Goal: Task Accomplishment & Management: Manage account settings

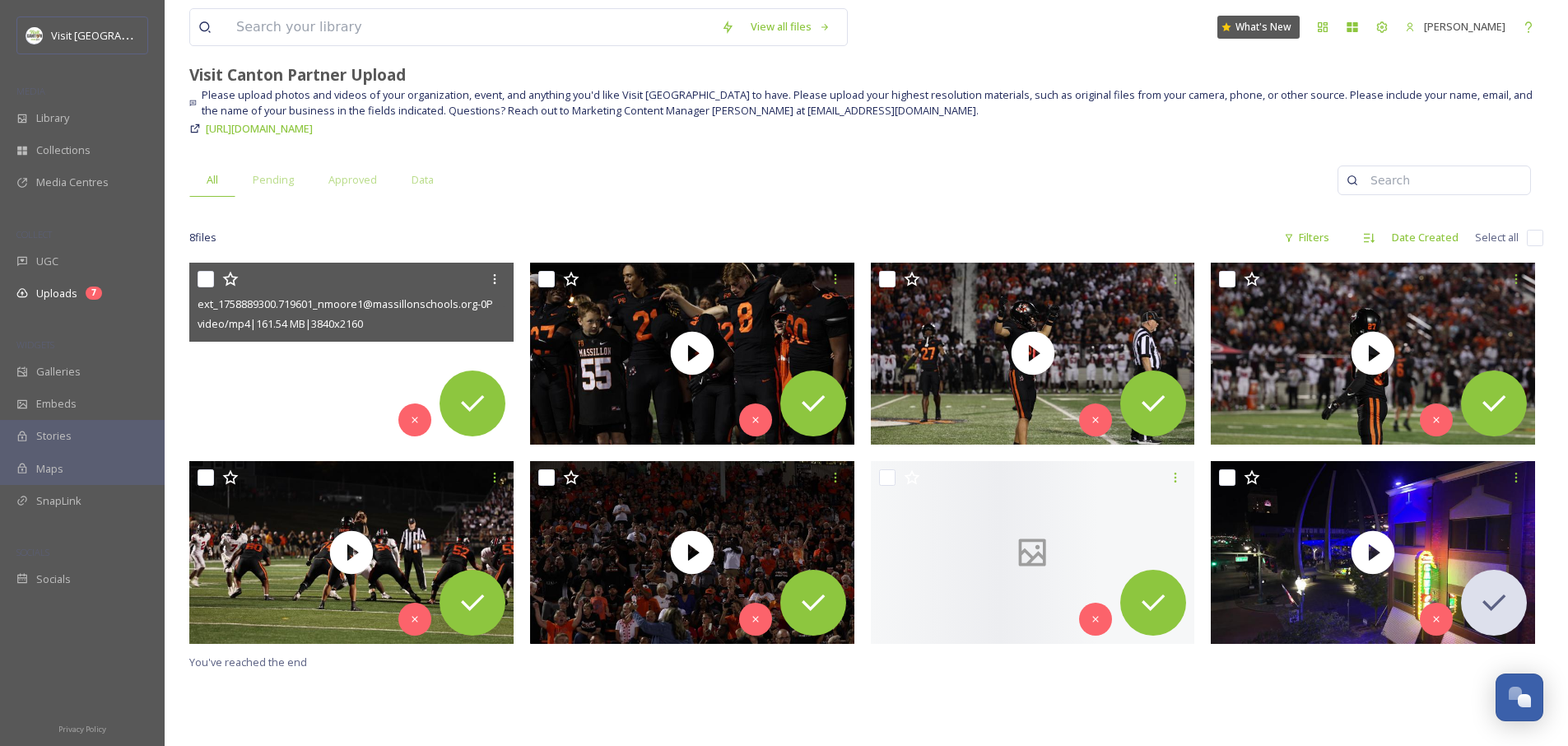
scroll to position [330, 0]
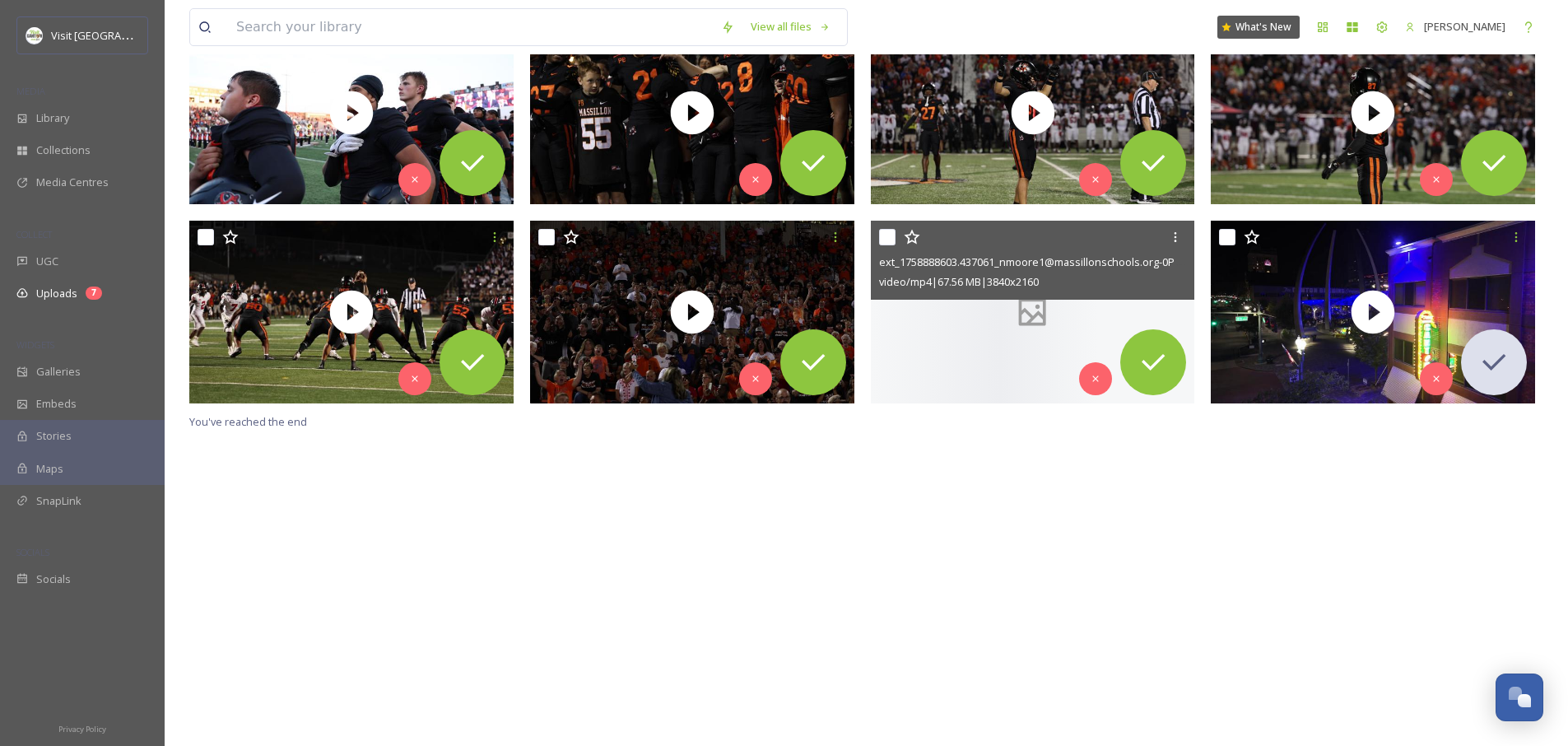
click at [941, 339] on div at bounding box center [1033, 311] width 325 height 183
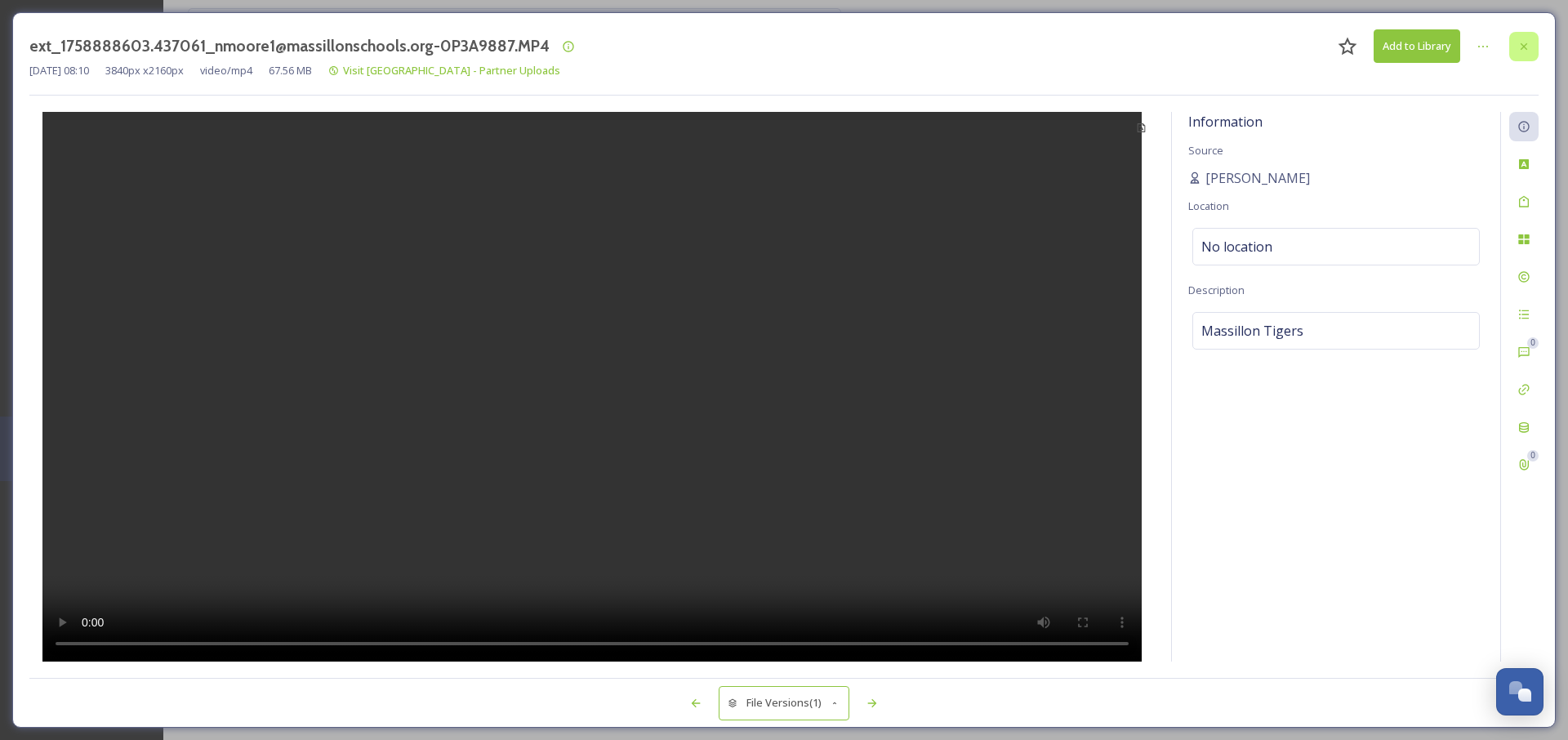
click at [1526, 40] on icon at bounding box center [1524, 47] width 13 height 13
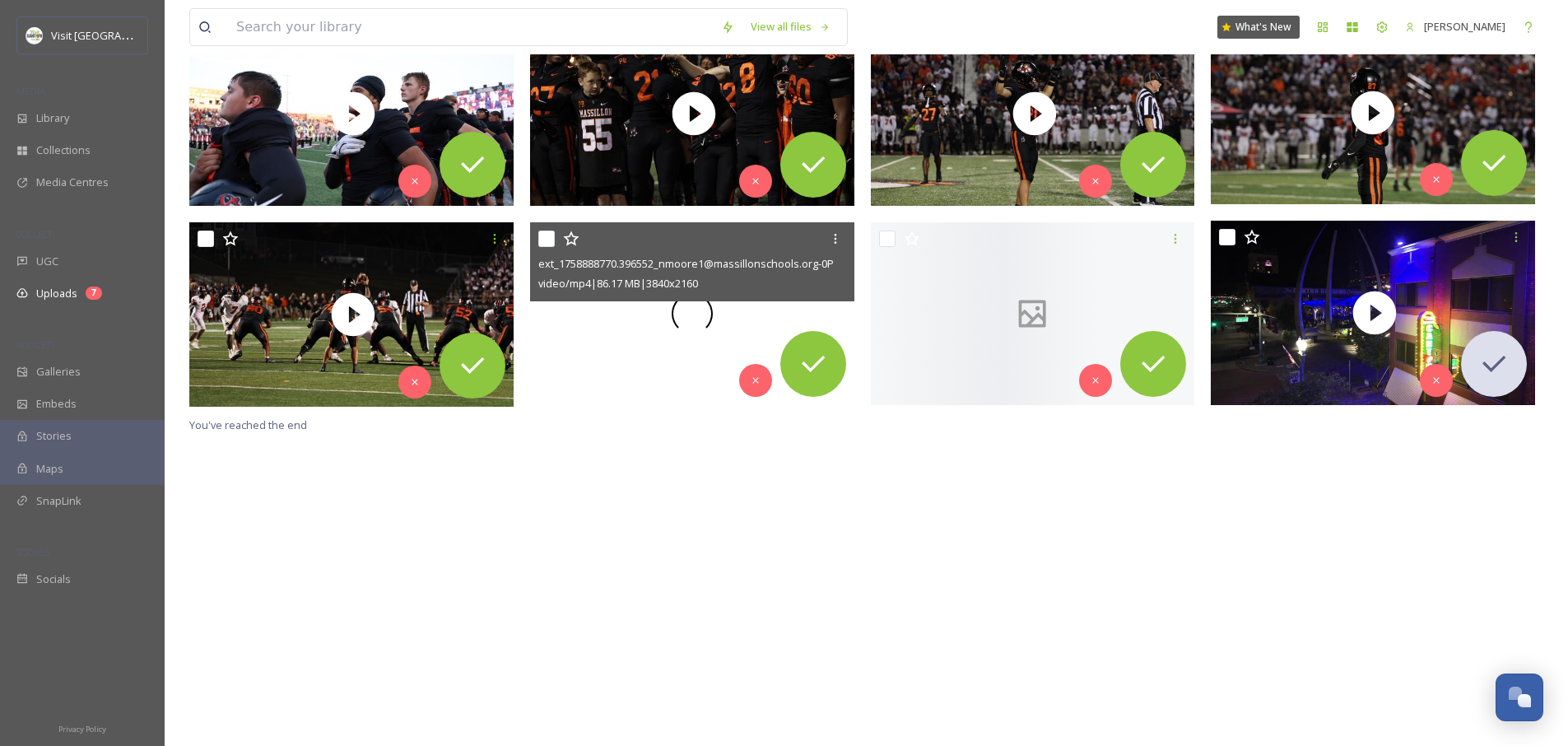
click at [686, 327] on span at bounding box center [692, 314] width 41 height 41
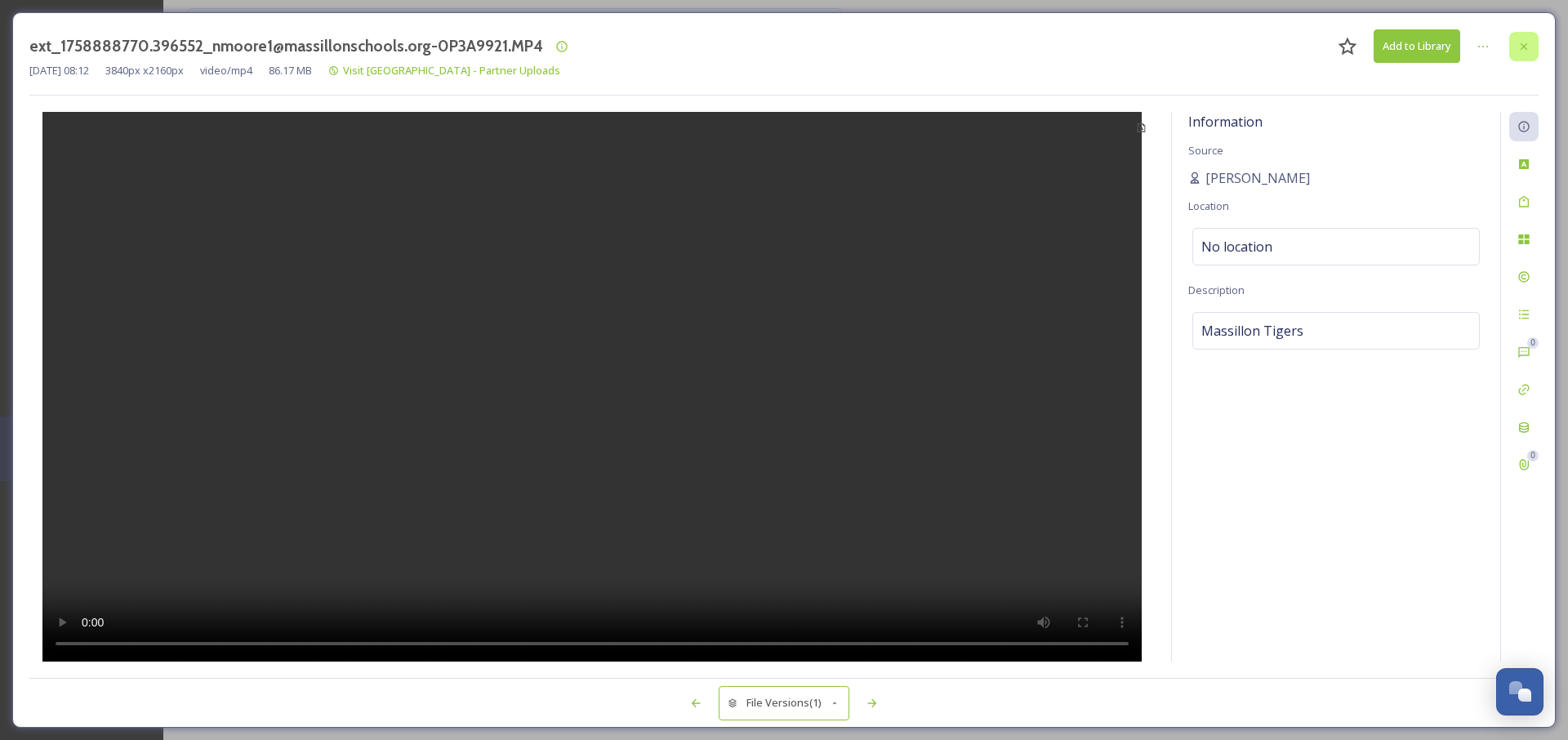
click at [1524, 49] on icon at bounding box center [1524, 47] width 13 height 13
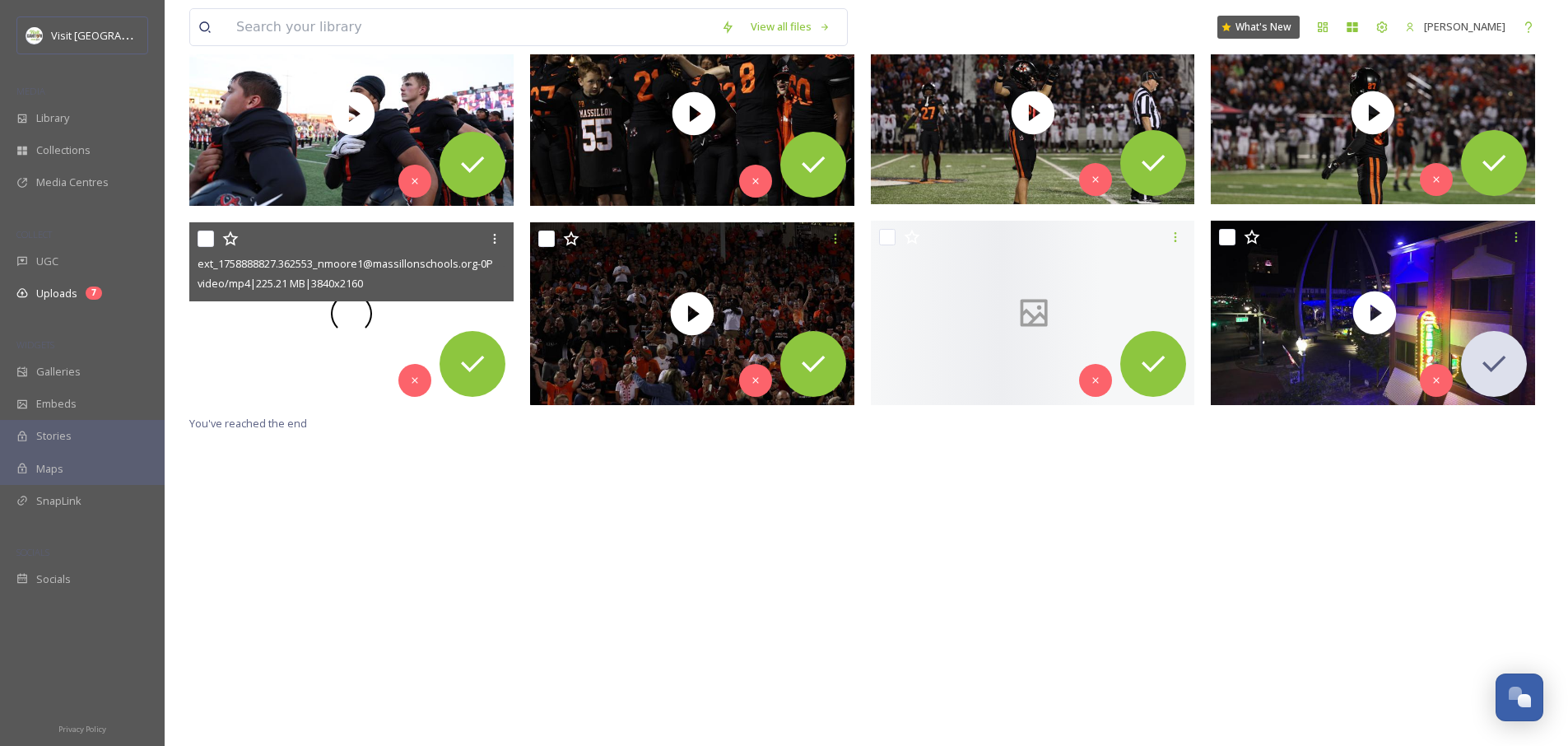
click at [348, 316] on span at bounding box center [351, 314] width 44 height 44
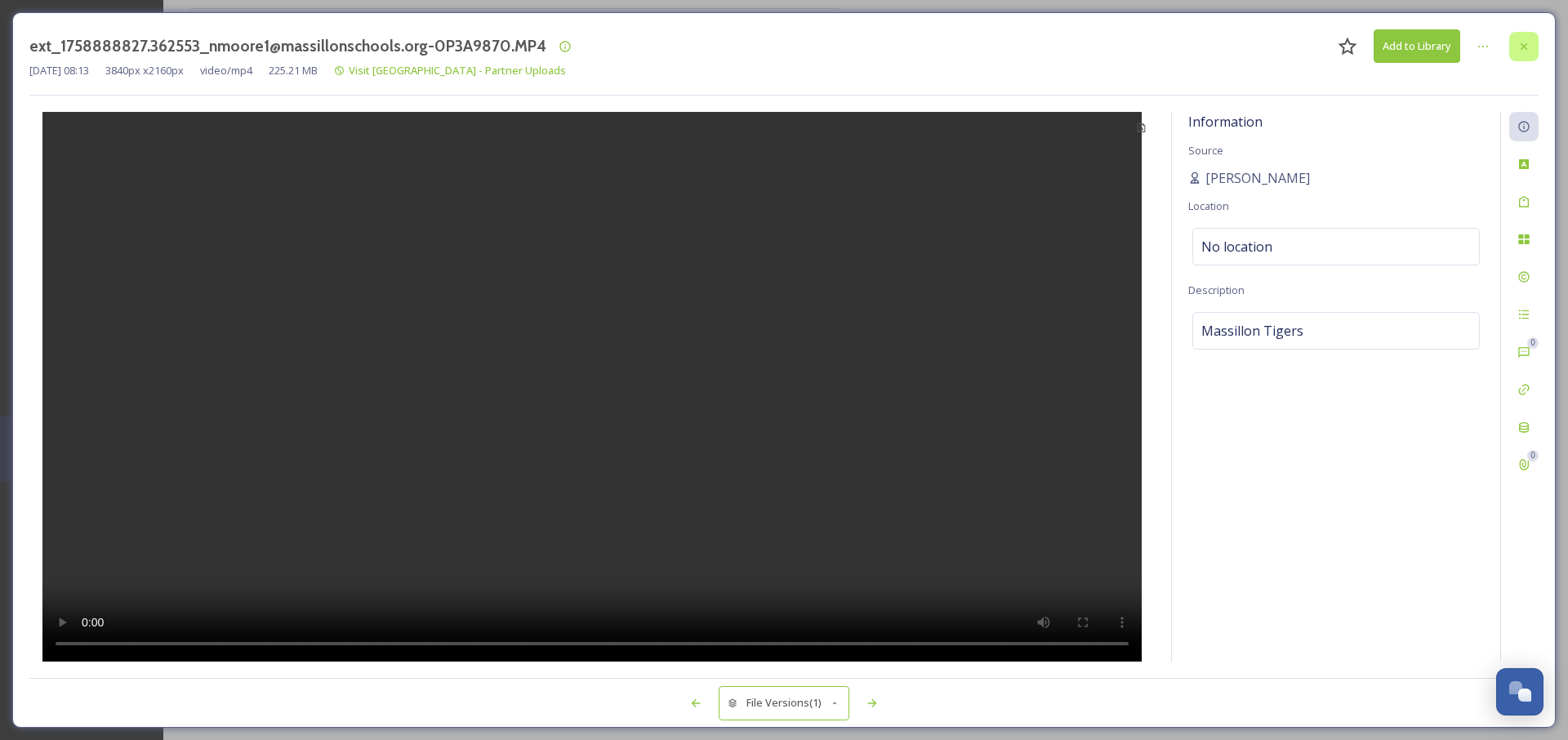
click at [1524, 47] on icon at bounding box center [1524, 46] width 7 height 7
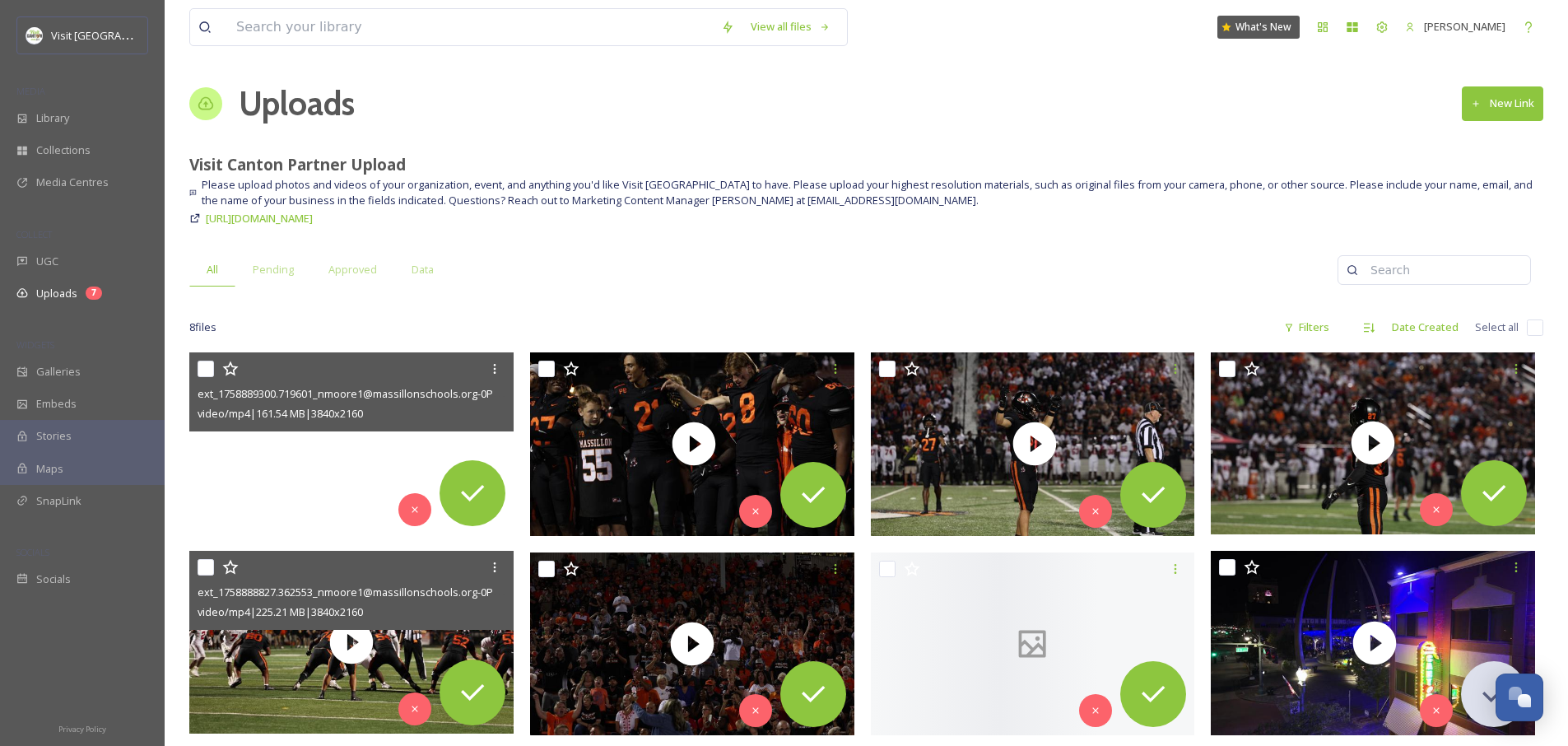
click at [346, 445] on video "ext_1758889300.719601_nmoore1@massillonschools.org-0P3A6058.MP4" at bounding box center [351, 443] width 325 height 183
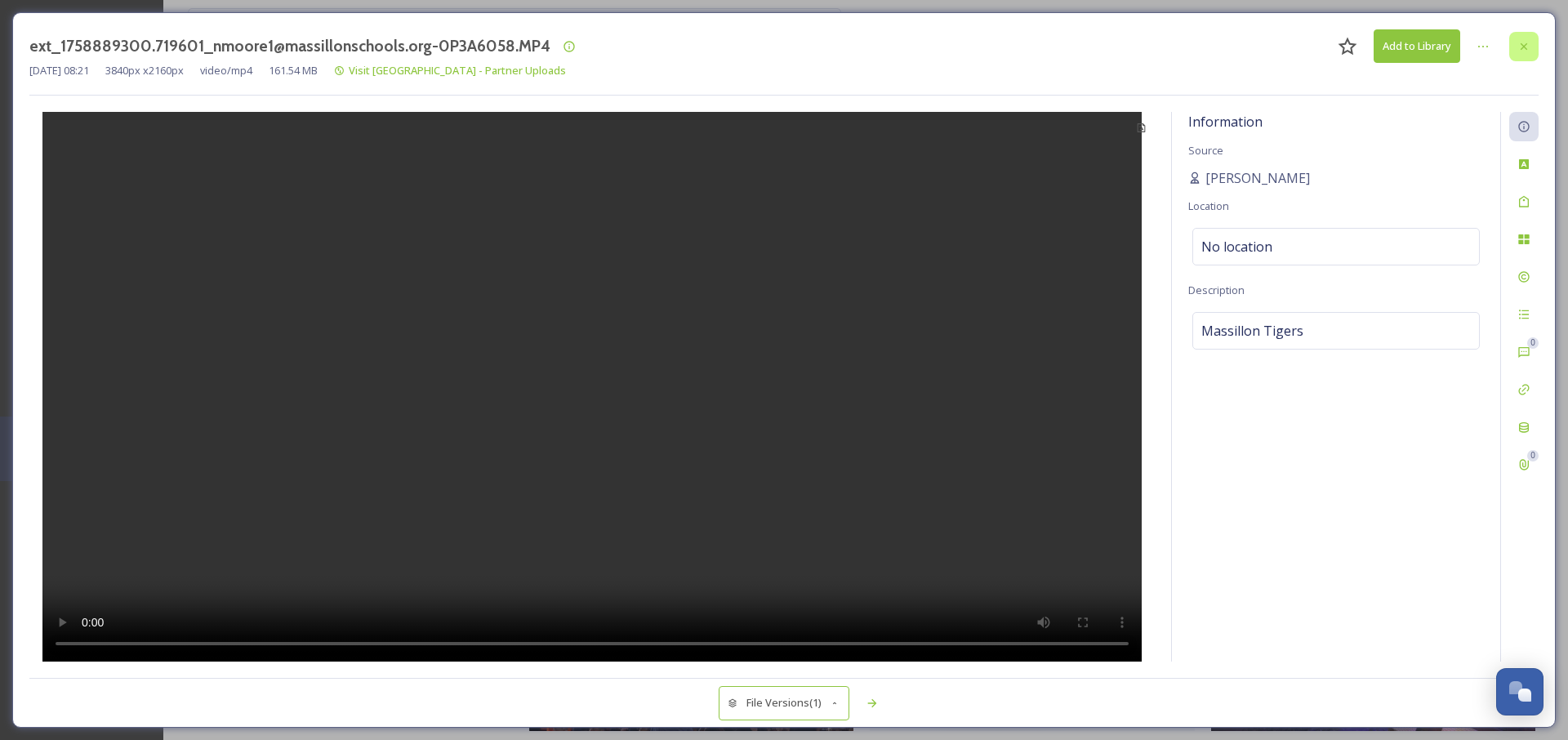
click at [1528, 50] on icon at bounding box center [1524, 47] width 13 height 13
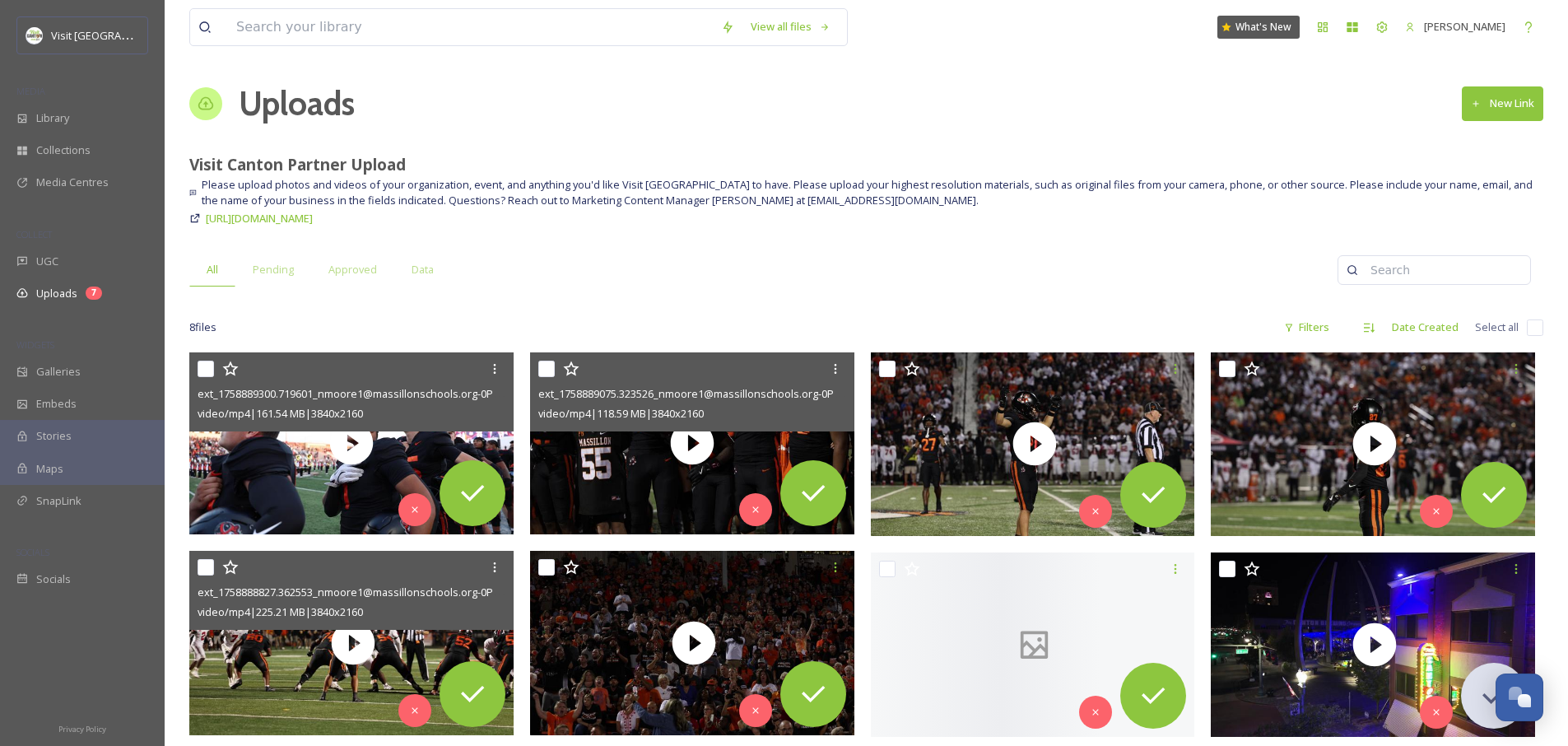
click at [698, 429] on div "ext_1758889075.323526_nmoore1@massillonschools.org-0P3A6404.MP4 video/mp4 | 118…" at bounding box center [692, 392] width 325 height 79
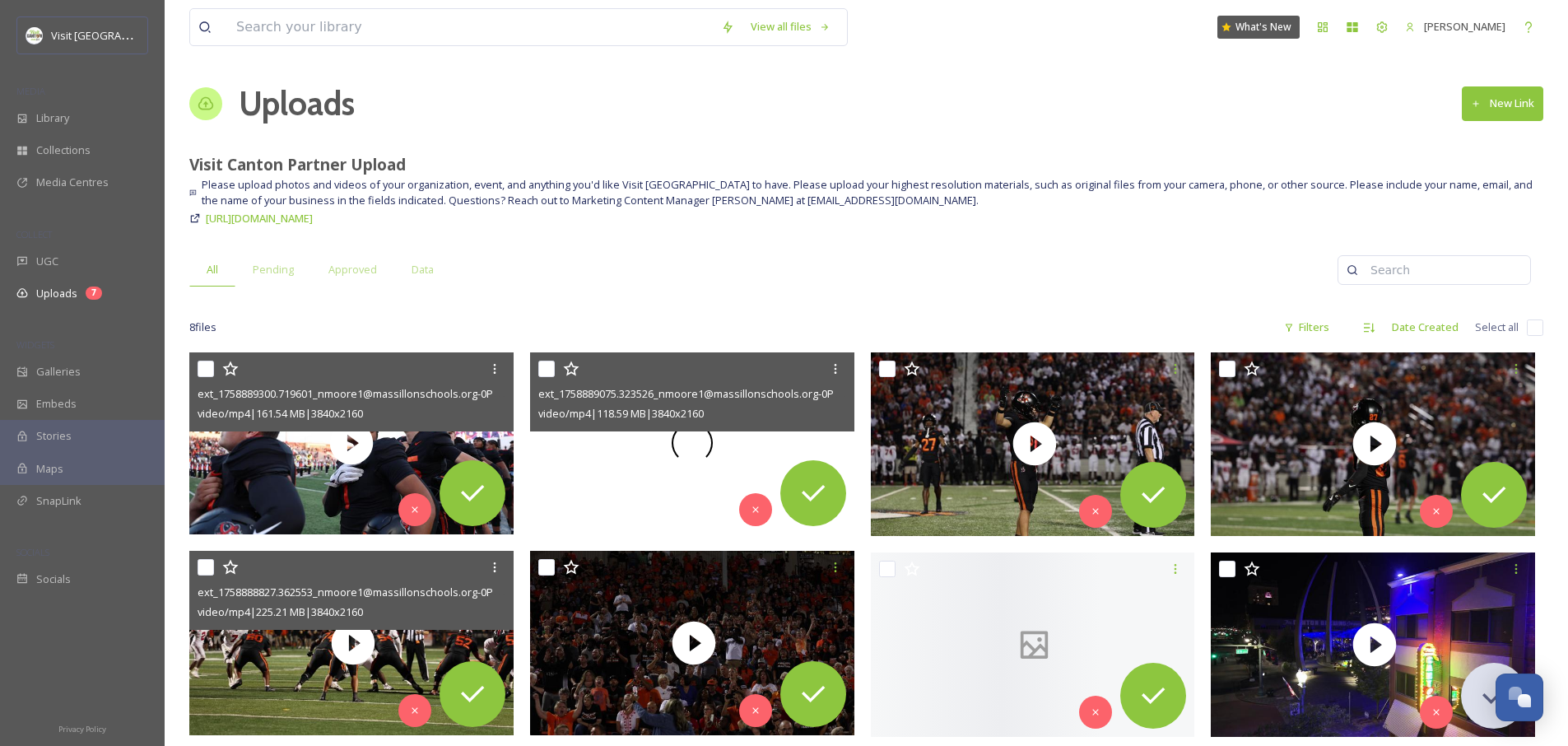
click at [692, 440] on span at bounding box center [691, 443] width 47 height 47
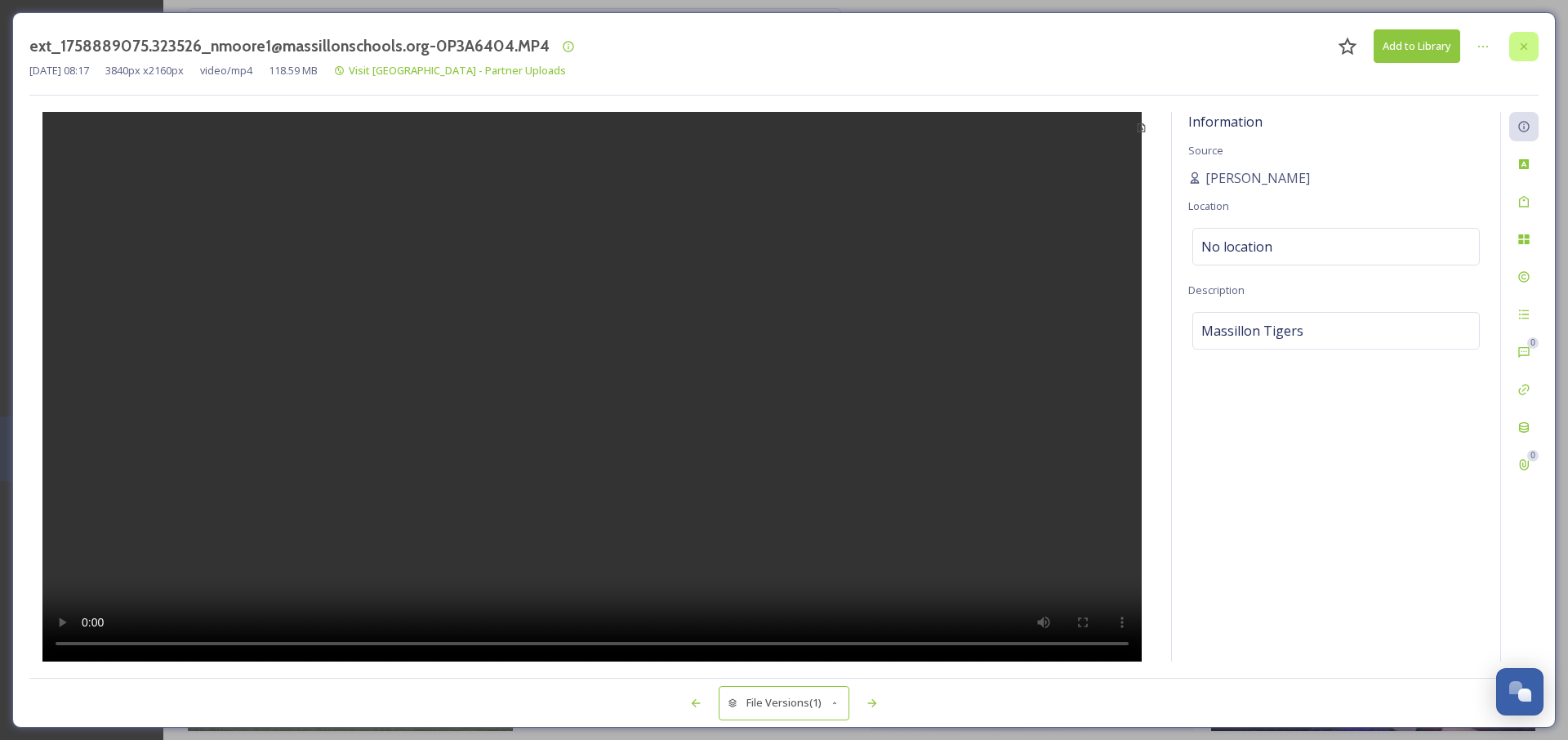
click at [1530, 46] on div at bounding box center [1524, 47] width 30 height 30
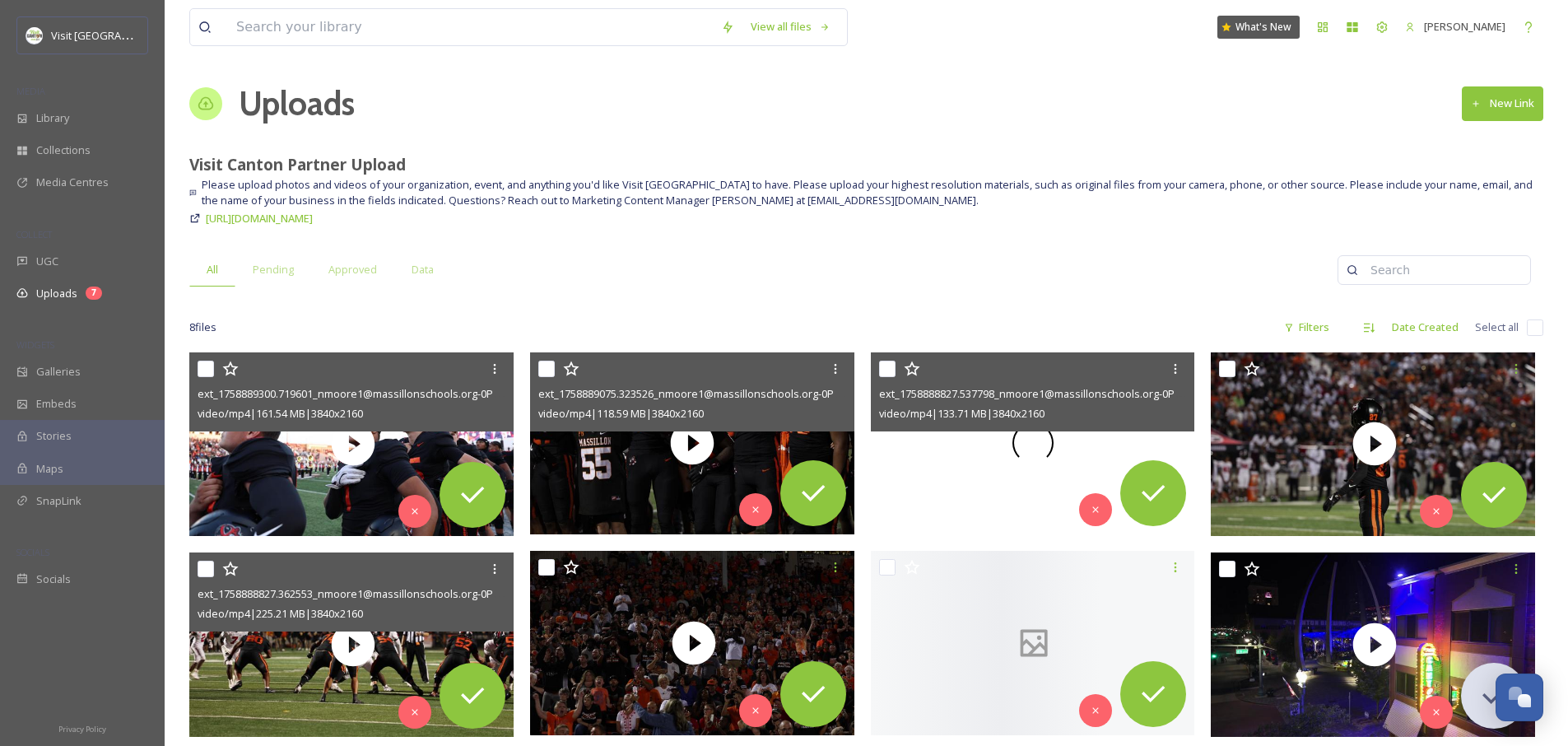
click at [1029, 435] on span at bounding box center [1033, 443] width 41 height 41
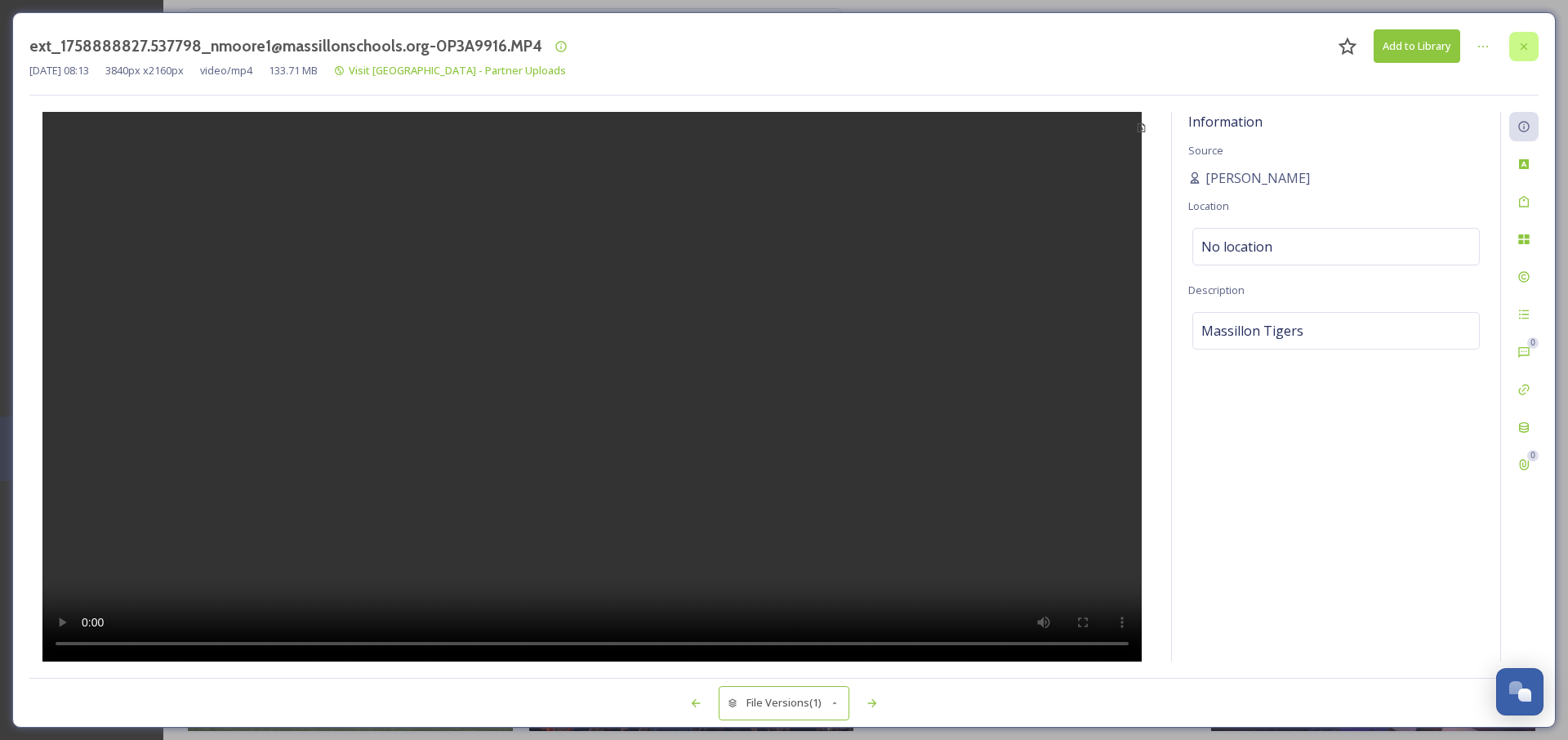
click at [1532, 45] on div at bounding box center [1524, 47] width 30 height 30
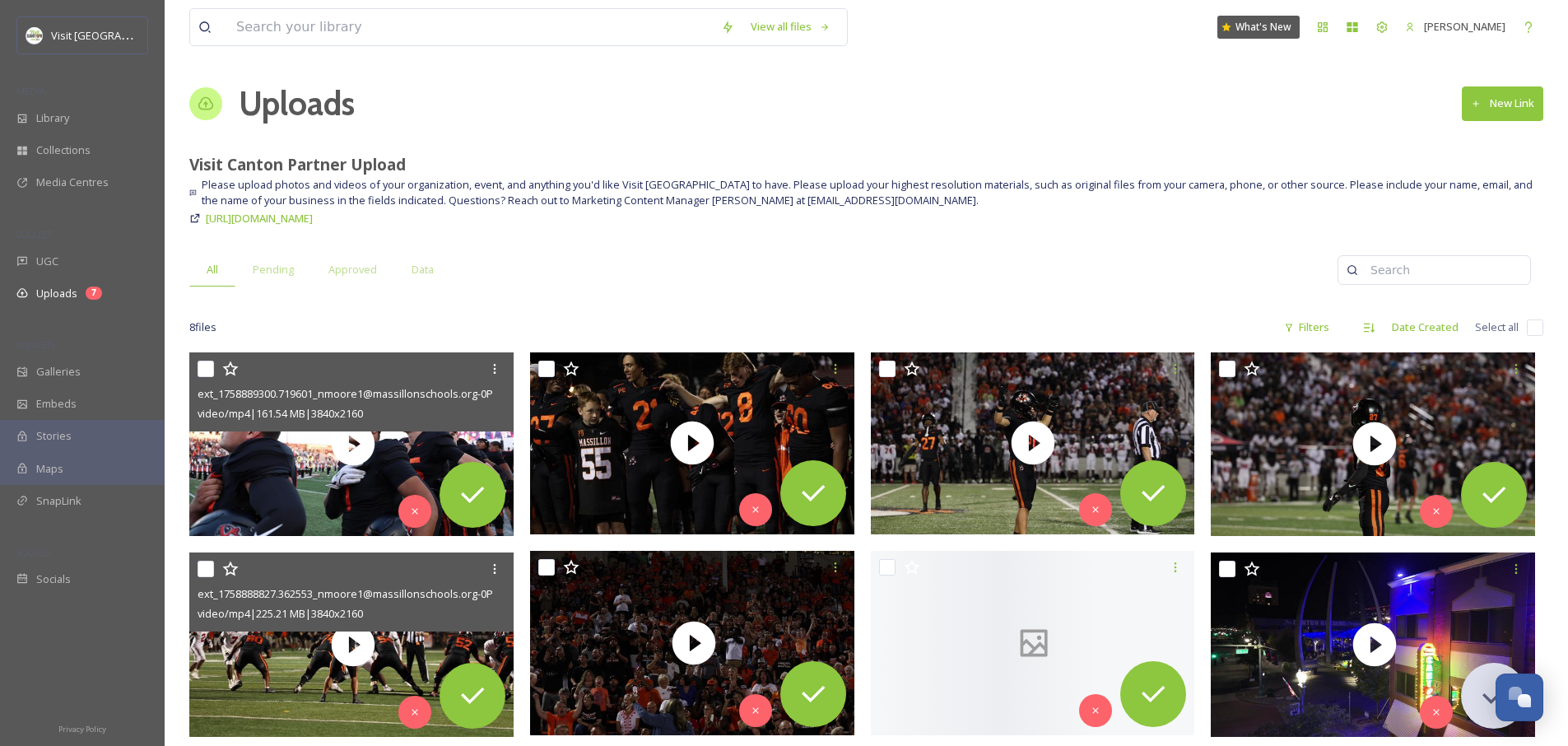
click at [695, 183] on span "Please upload photos and videos of your organization, event, and anything you'd…" at bounding box center [872, 192] width 1342 height 31
click at [73, 127] on div "Library" at bounding box center [82, 118] width 164 height 32
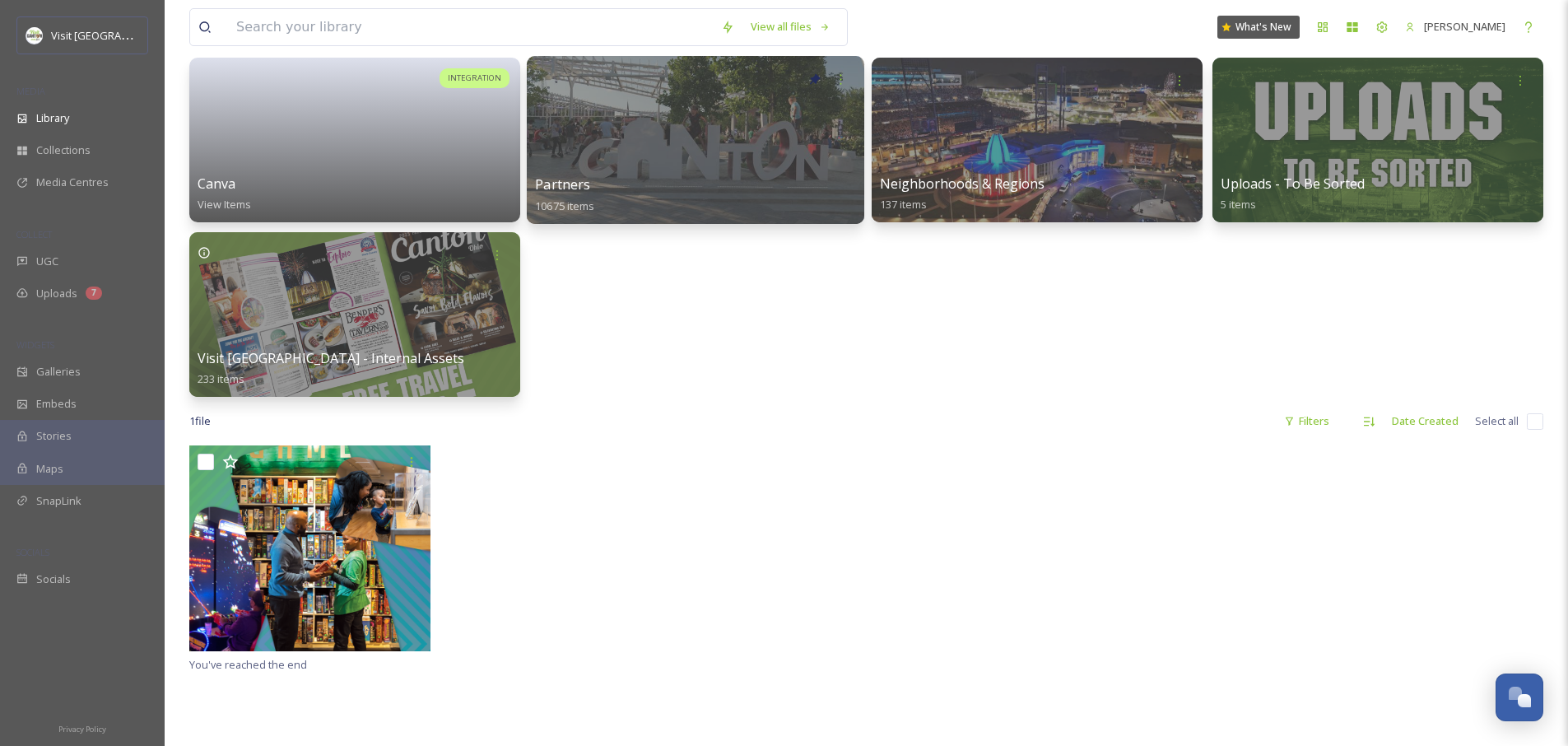
scroll to position [134, 0]
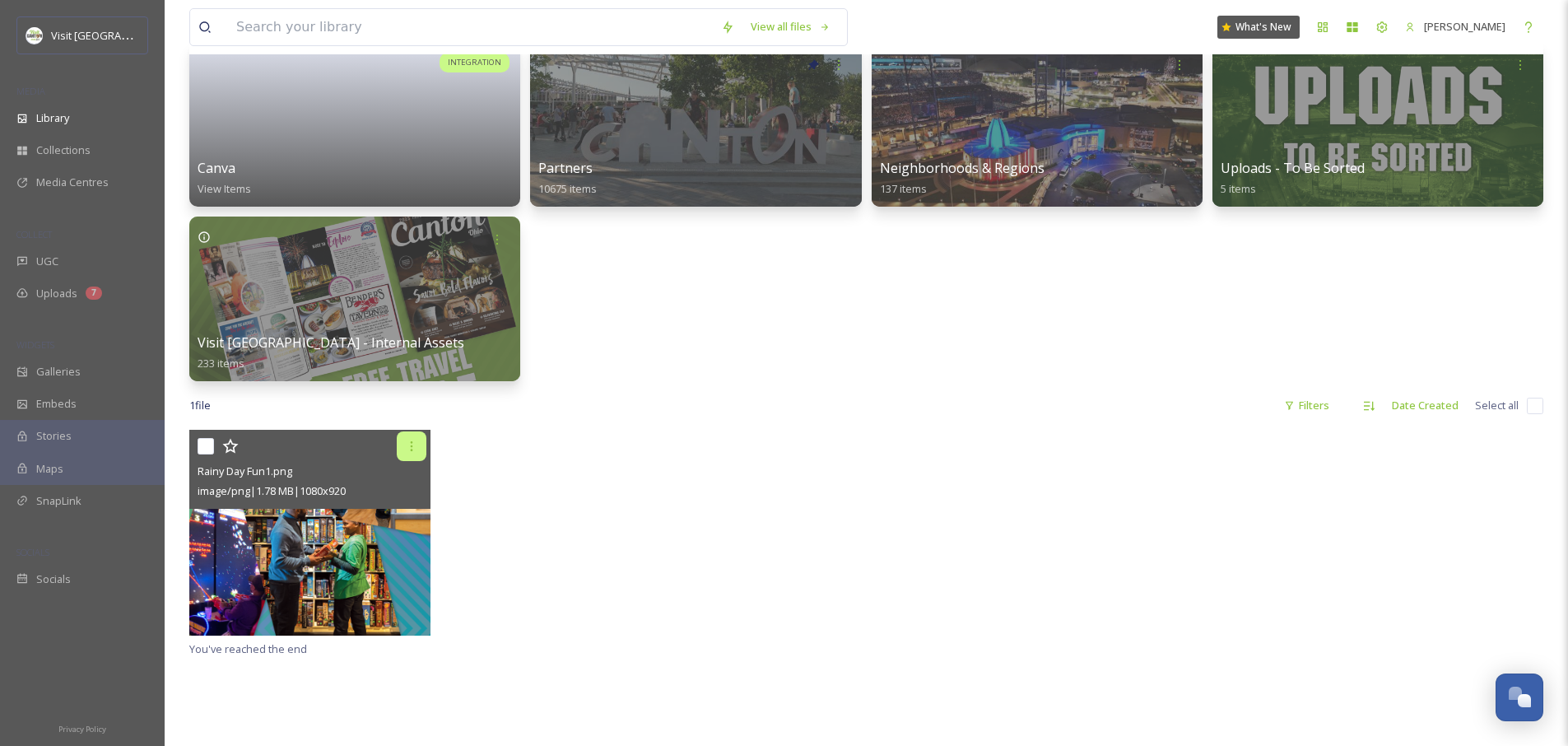
click at [416, 444] on icon at bounding box center [411, 446] width 13 height 13
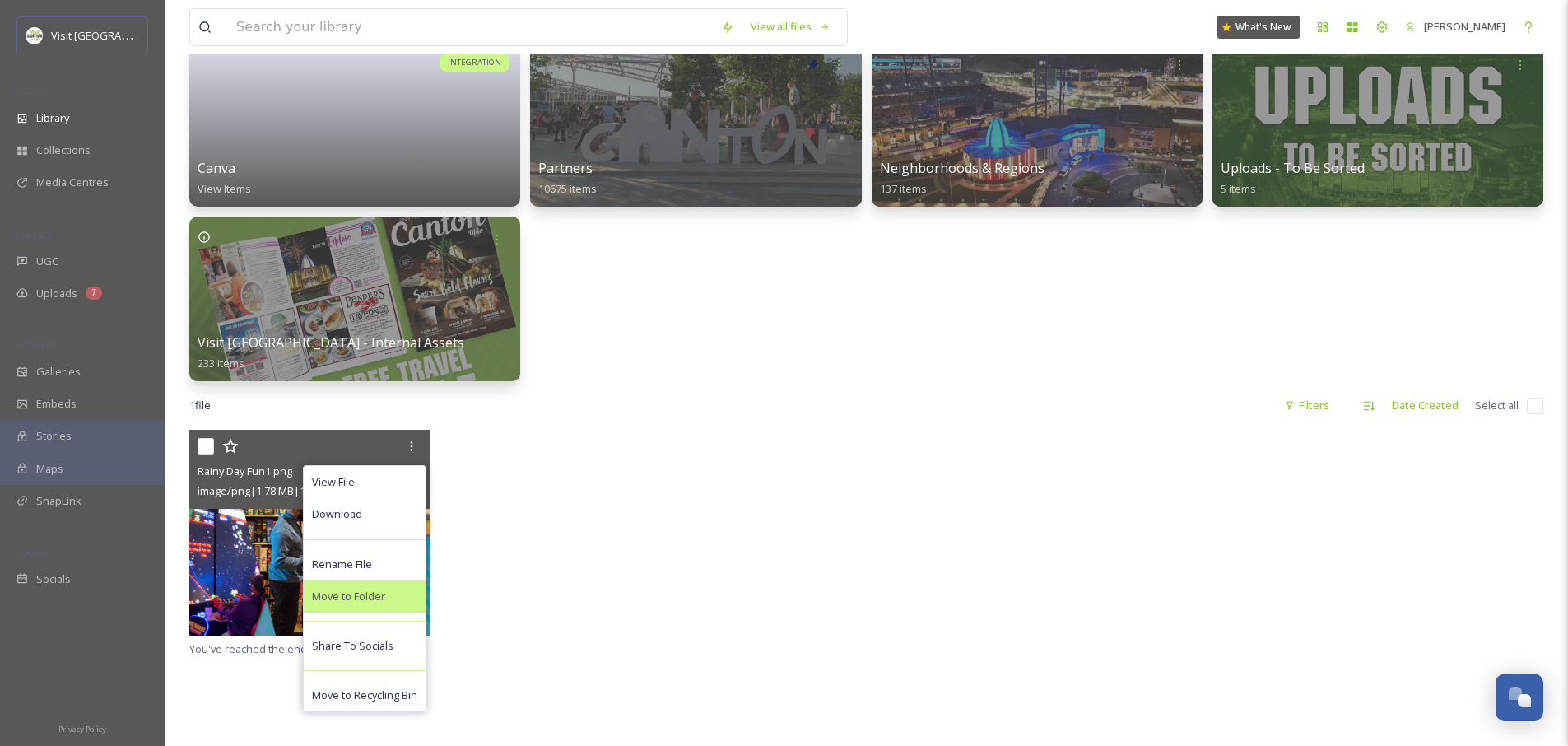
click at [359, 590] on span "Move to Folder" at bounding box center [349, 596] width 74 height 16
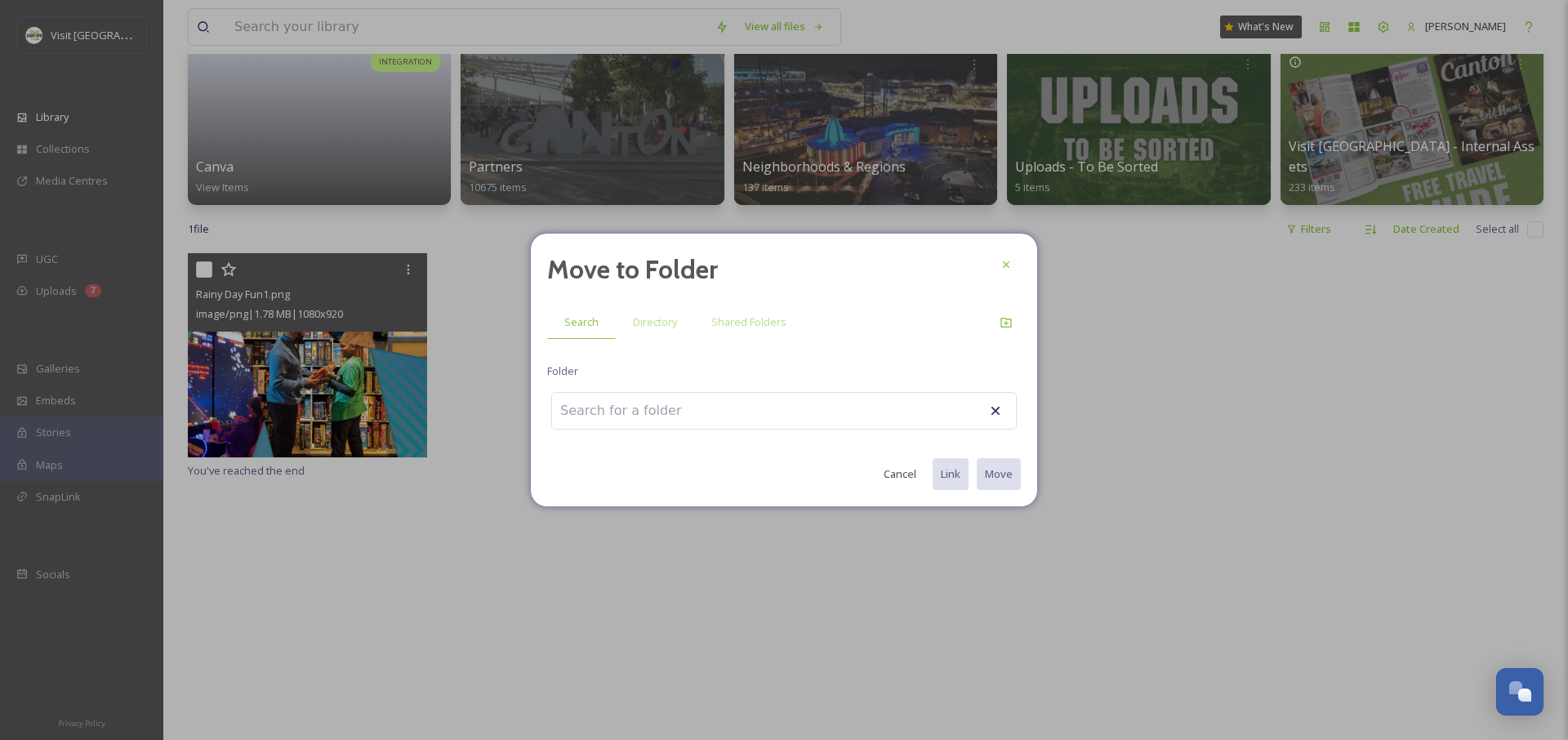
click at [673, 413] on input at bounding box center [641, 411] width 180 height 36
click at [648, 320] on span "Directory" at bounding box center [655, 322] width 44 height 16
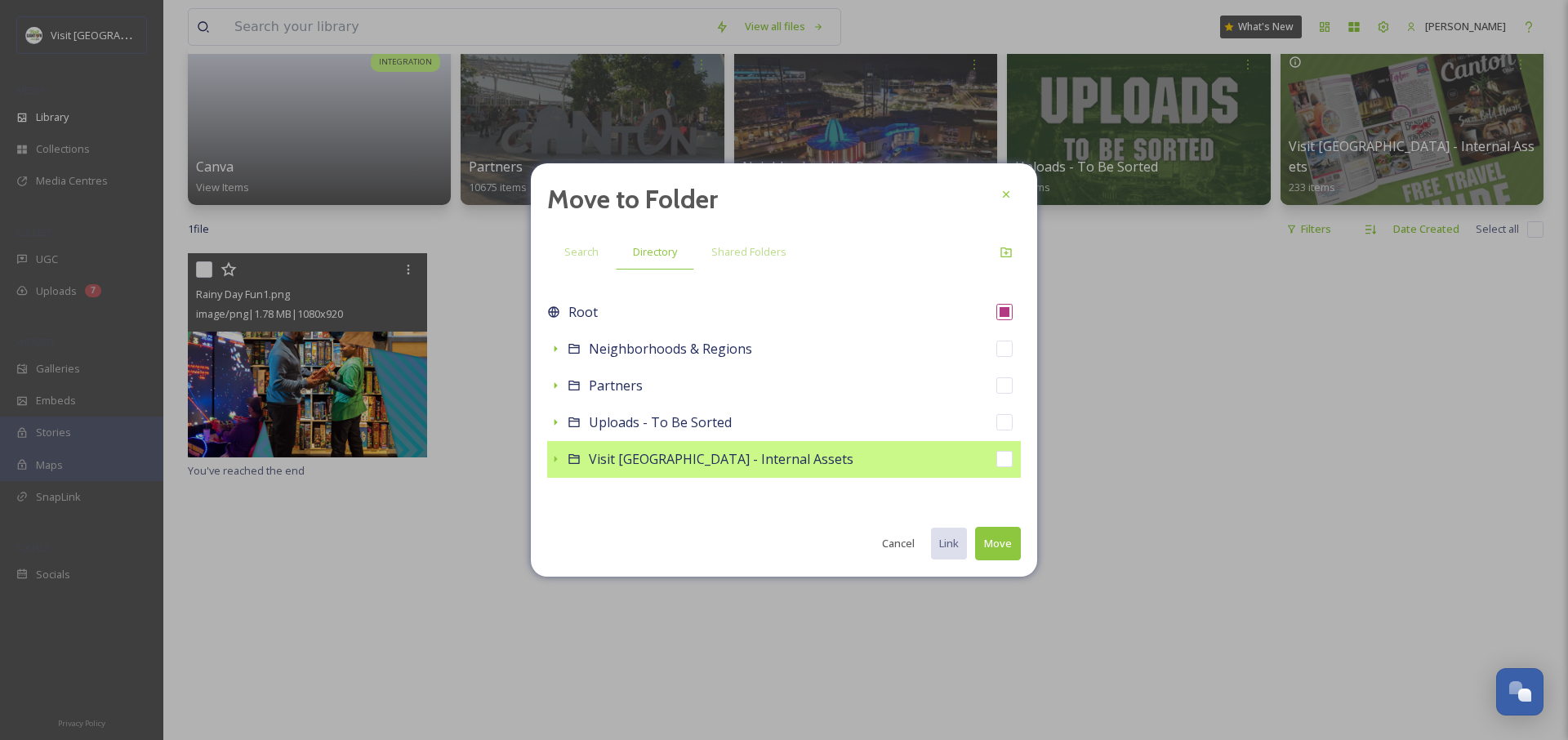
click at [560, 444] on div "Visit [GEOGRAPHIC_DATA] - Internal Assets" at bounding box center [784, 459] width 474 height 37
checkbox input "false"
checkbox input "true"
click at [554, 457] on icon at bounding box center [556, 459] width 3 height 7
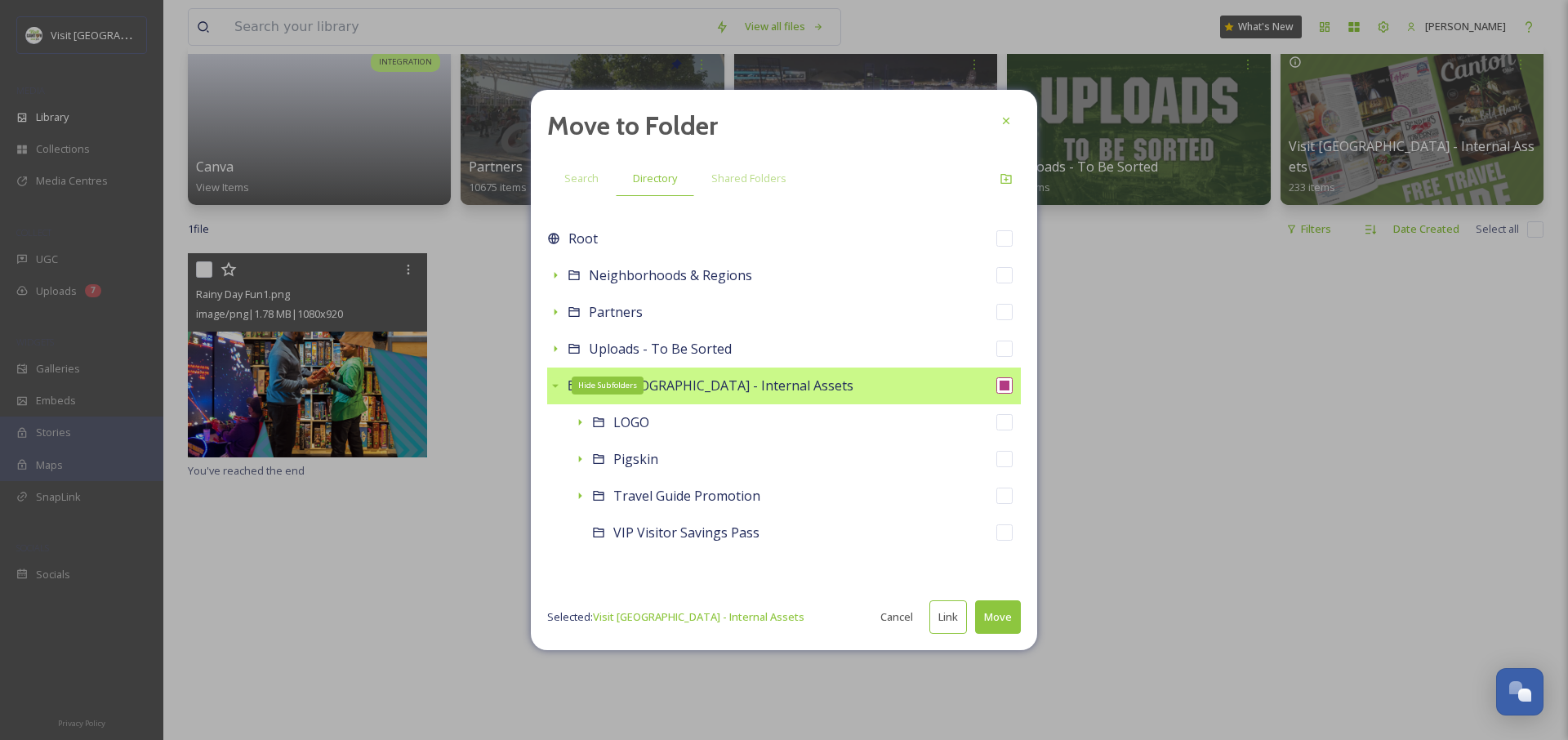
click at [998, 617] on button "Move" at bounding box center [998, 616] width 46 height 34
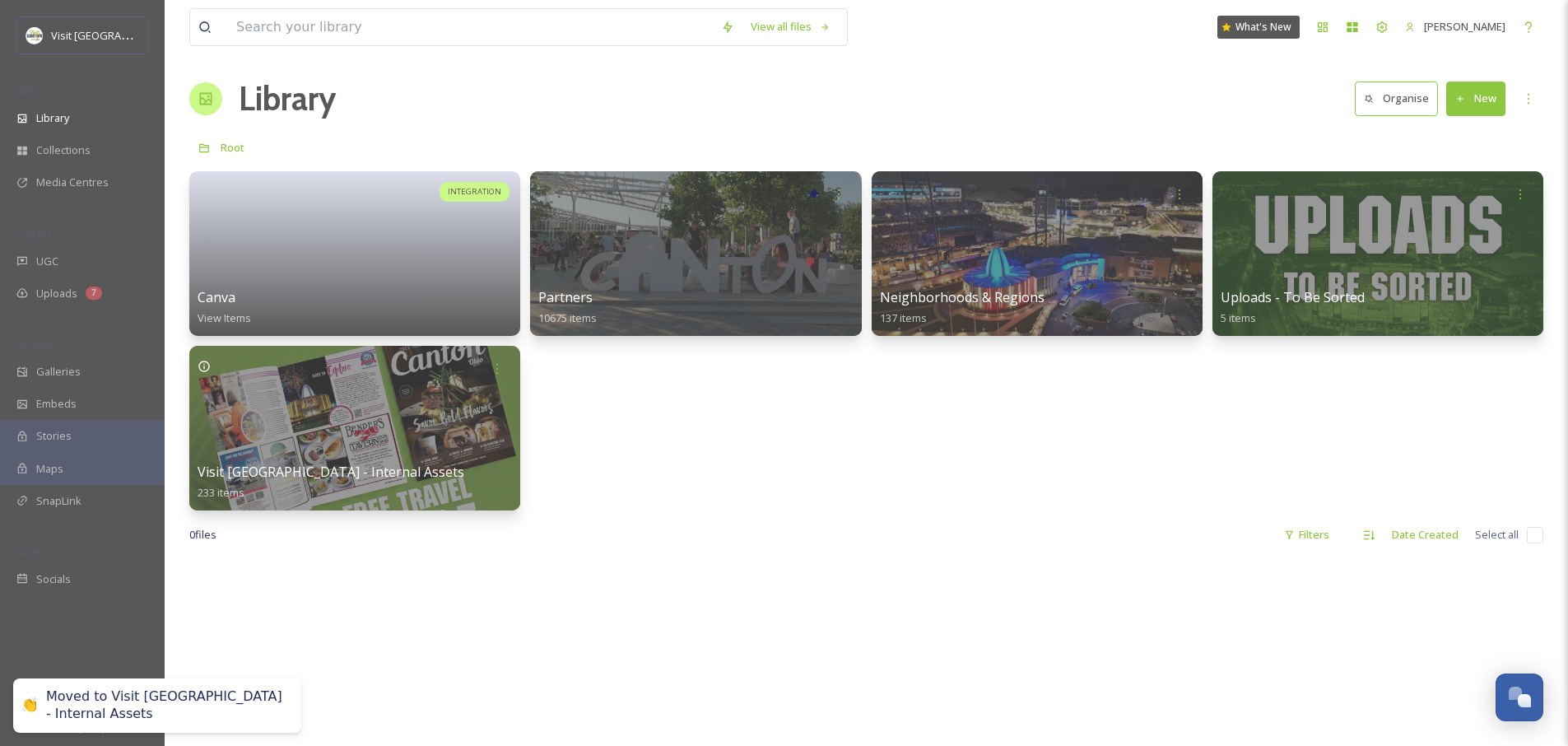
scroll to position [0, 0]
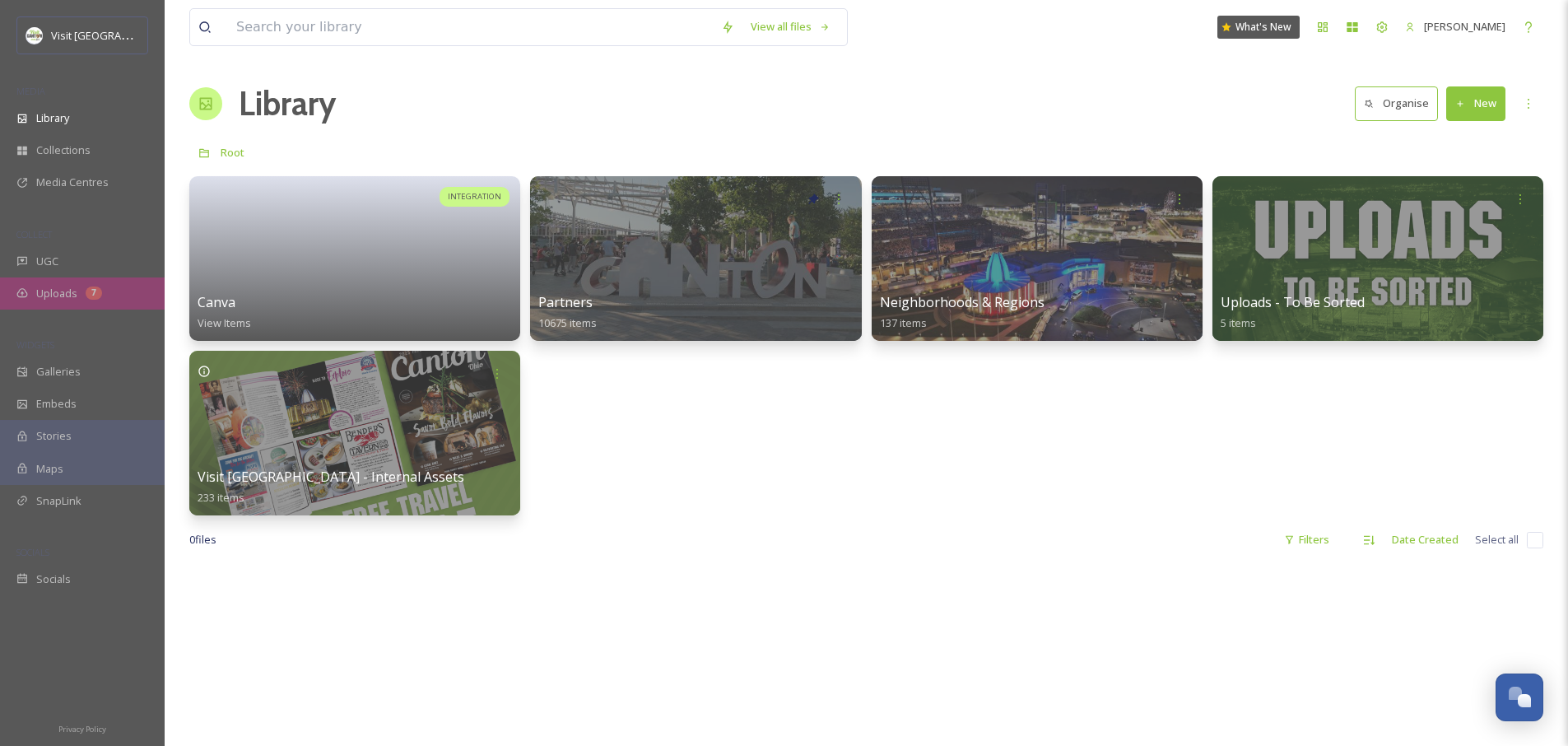
click at [58, 302] on div "Uploads 7" at bounding box center [82, 293] width 164 height 32
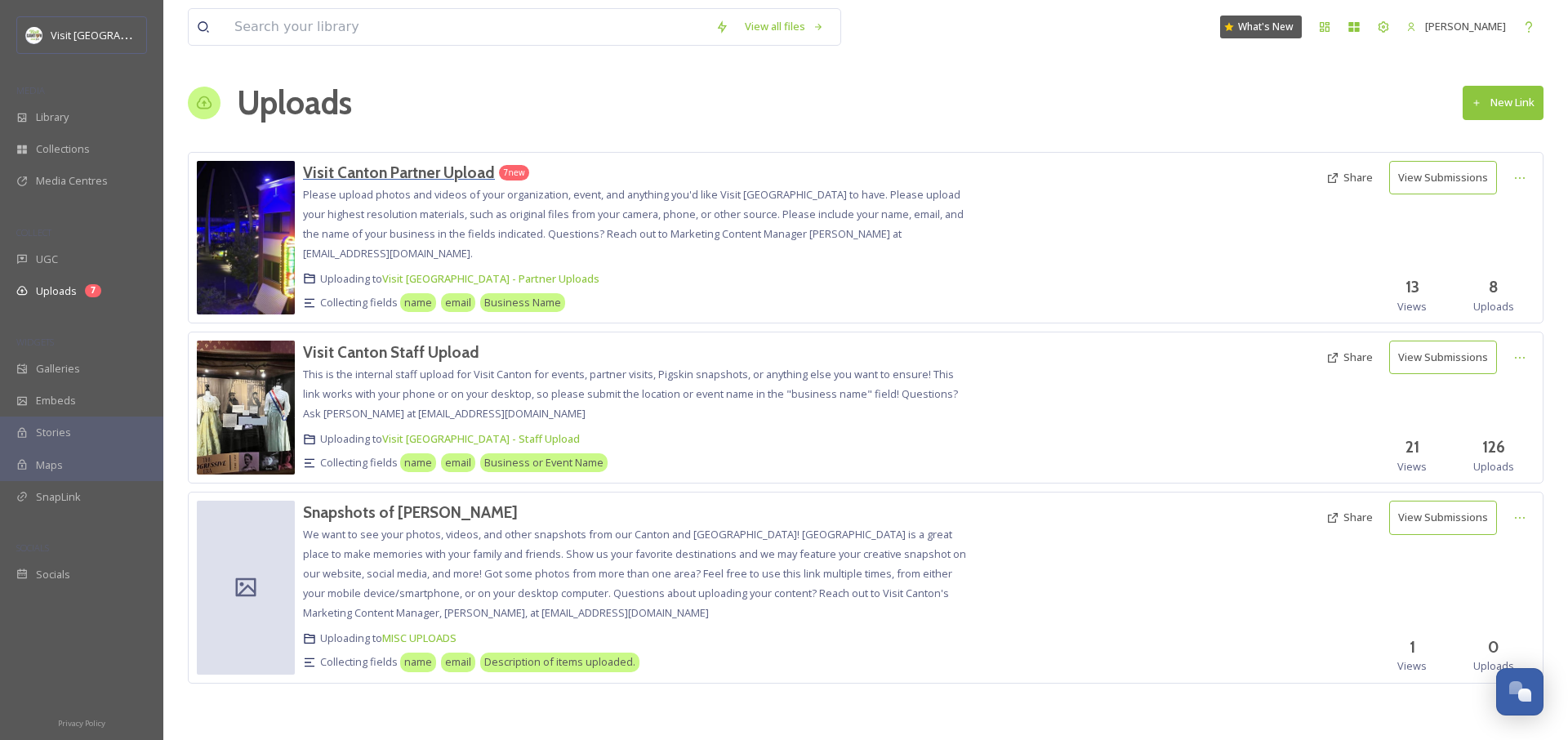
click at [436, 172] on h3 "Visit Canton Partner Upload" at bounding box center [399, 172] width 192 height 20
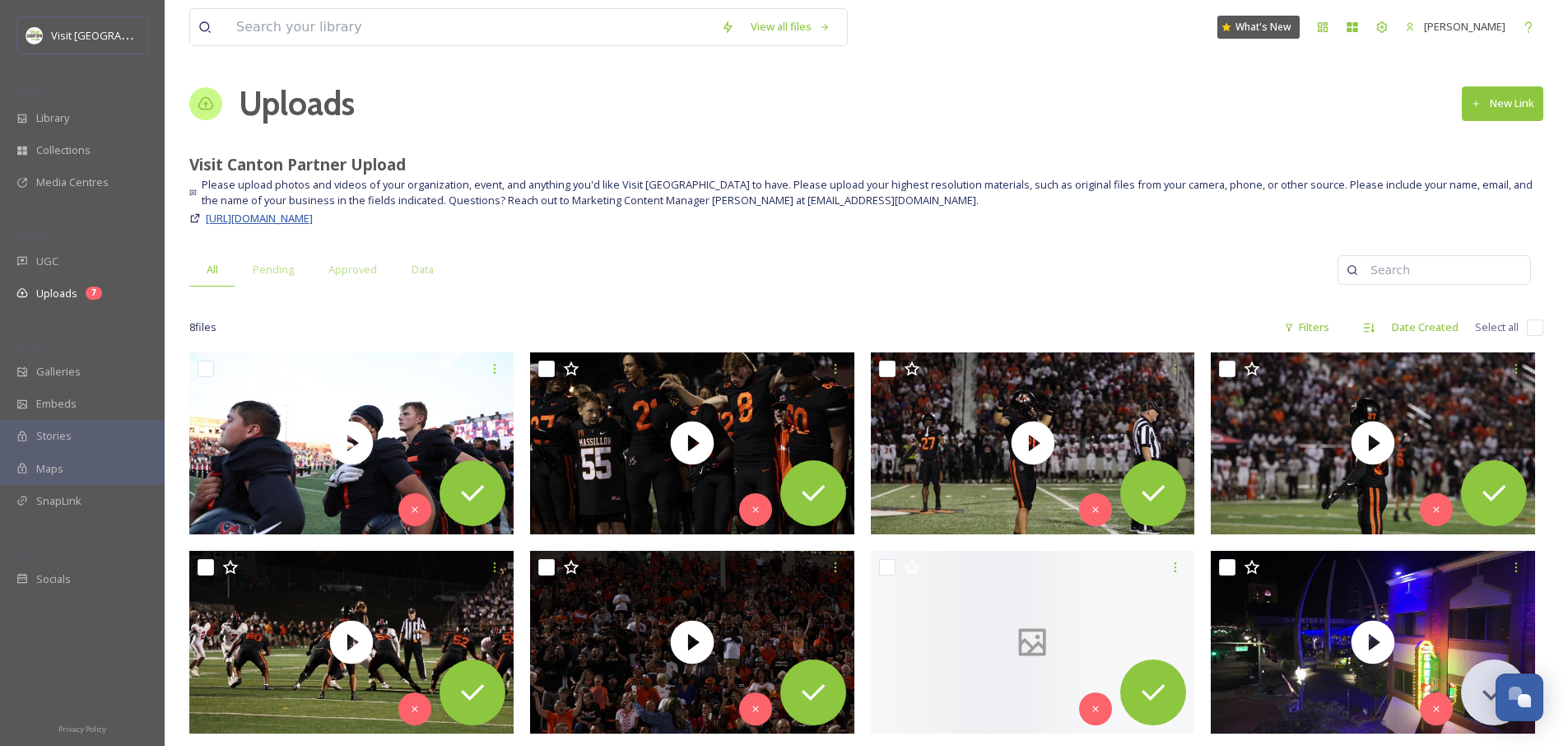
click at [313, 220] on span "[URL][DOMAIN_NAME]" at bounding box center [259, 218] width 107 height 15
